Goal: Task Accomplishment & Management: Manage account settings

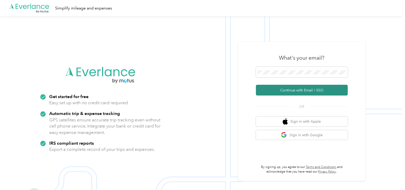
click at [290, 87] on button "Continue with Email / SSO" at bounding box center [302, 90] width 92 height 11
click at [287, 92] on button "Continue with Email / SSO" at bounding box center [302, 90] width 92 height 11
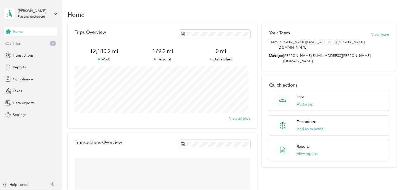
click at [22, 41] on div "Trips 4" at bounding box center [31, 43] width 54 height 9
